Goal: Transaction & Acquisition: Purchase product/service

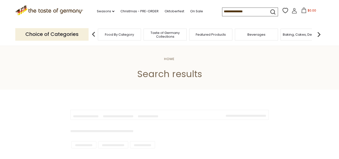
type input "******"
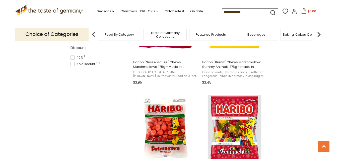
scroll to position [387, 0]
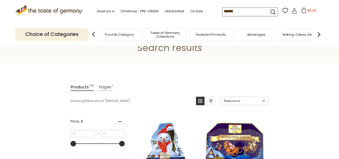
scroll to position [23, 0]
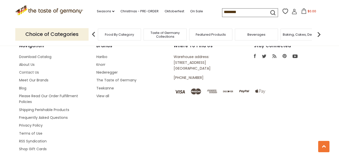
scroll to position [867, 0]
